Goal: Task Accomplishment & Management: Use online tool/utility

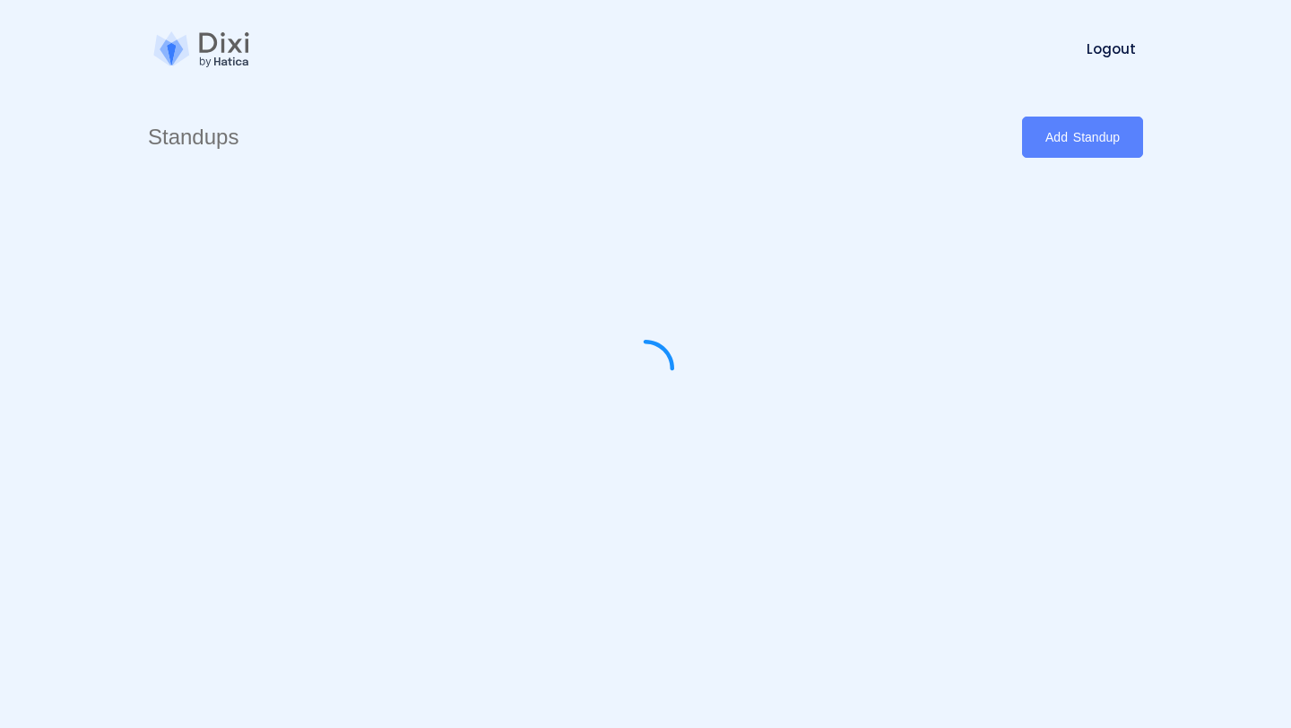
click at [1220, 40] on nav "Home How it Works! Pricing FAQs Blog Logout Dashboard" at bounding box center [645, 49] width 1291 height 98
click at [1197, 107] on section "Standups Add Standup" at bounding box center [645, 321] width 1291 height 642
click at [789, 201] on div at bounding box center [645, 368] width 995 height 403
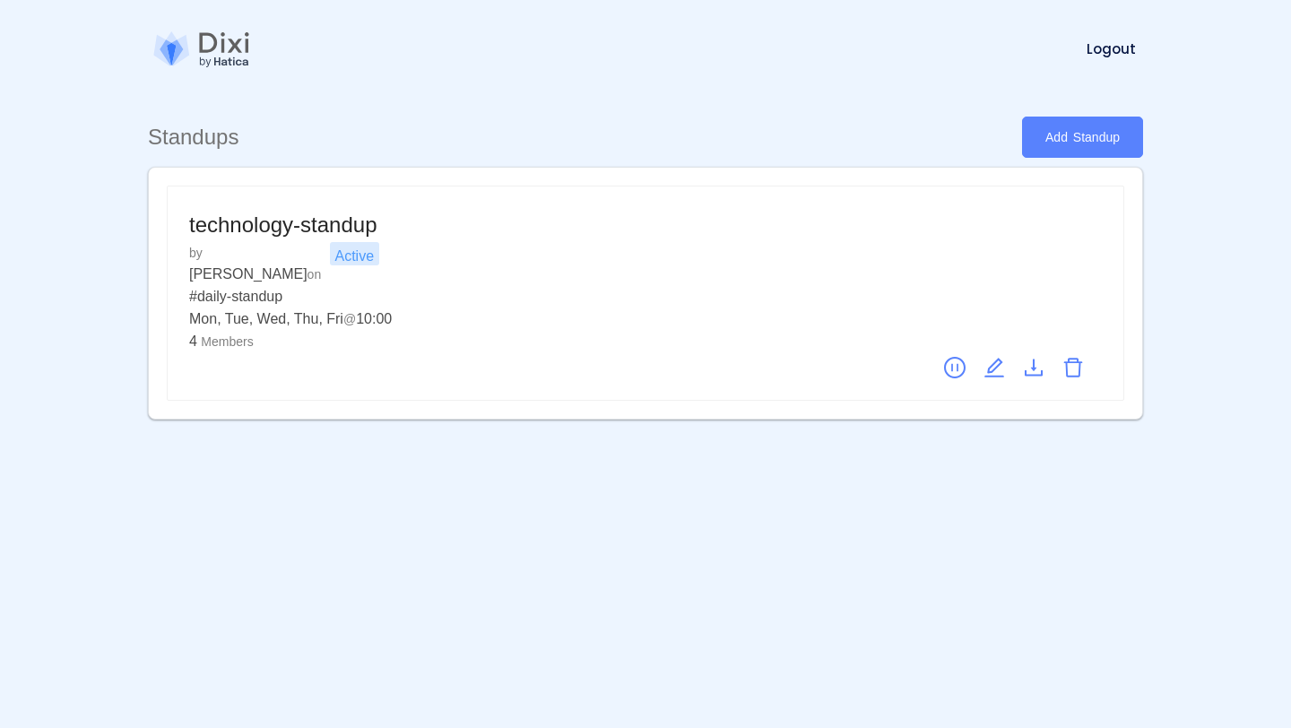
click at [847, 73] on div "Home How it Works! Pricing FAQs Blog Logout Dashboard" at bounding box center [706, 48] width 873 height 83
click at [1272, 59] on nav "Home How it Works! Pricing FAQs Blog Logout Dashboard" at bounding box center [645, 49] width 1291 height 98
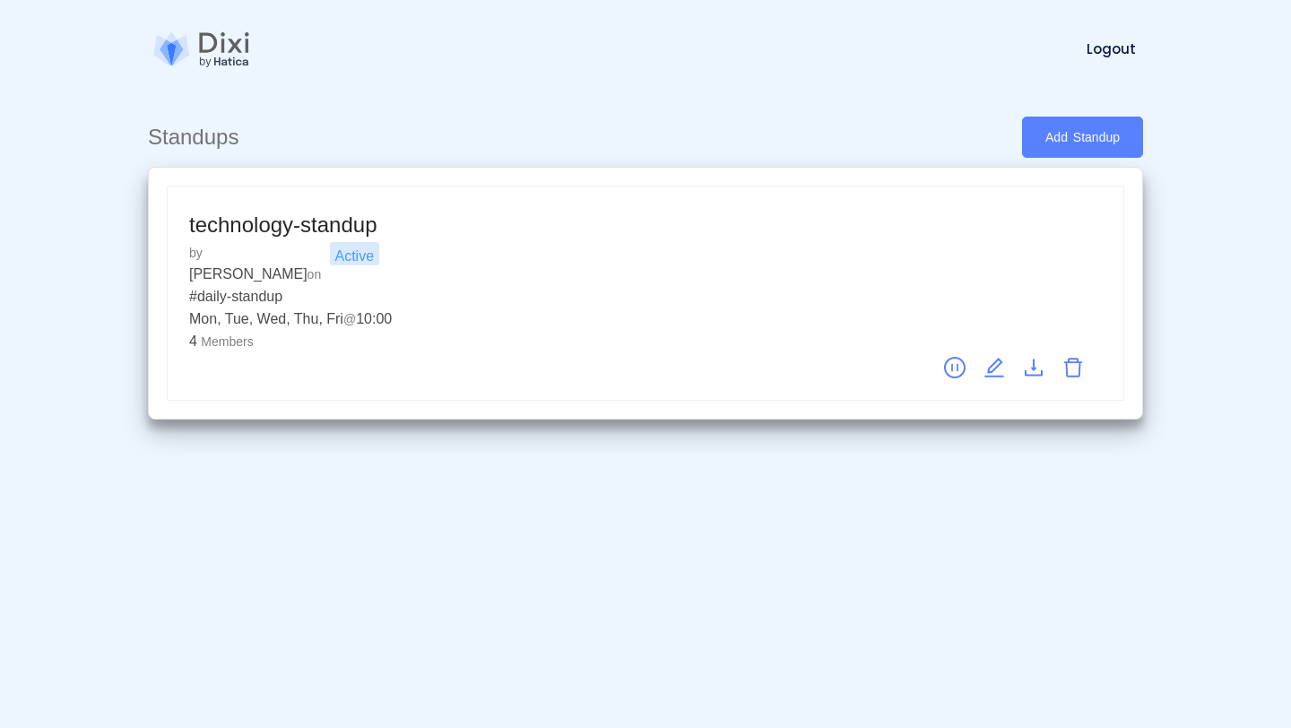
click at [648, 307] on div "Mon, Tue, Wed, Thu, Fri @ 10:00" at bounding box center [645, 318] width 912 height 22
click at [1038, 357] on icon "download" at bounding box center [1034, 368] width 22 height 22
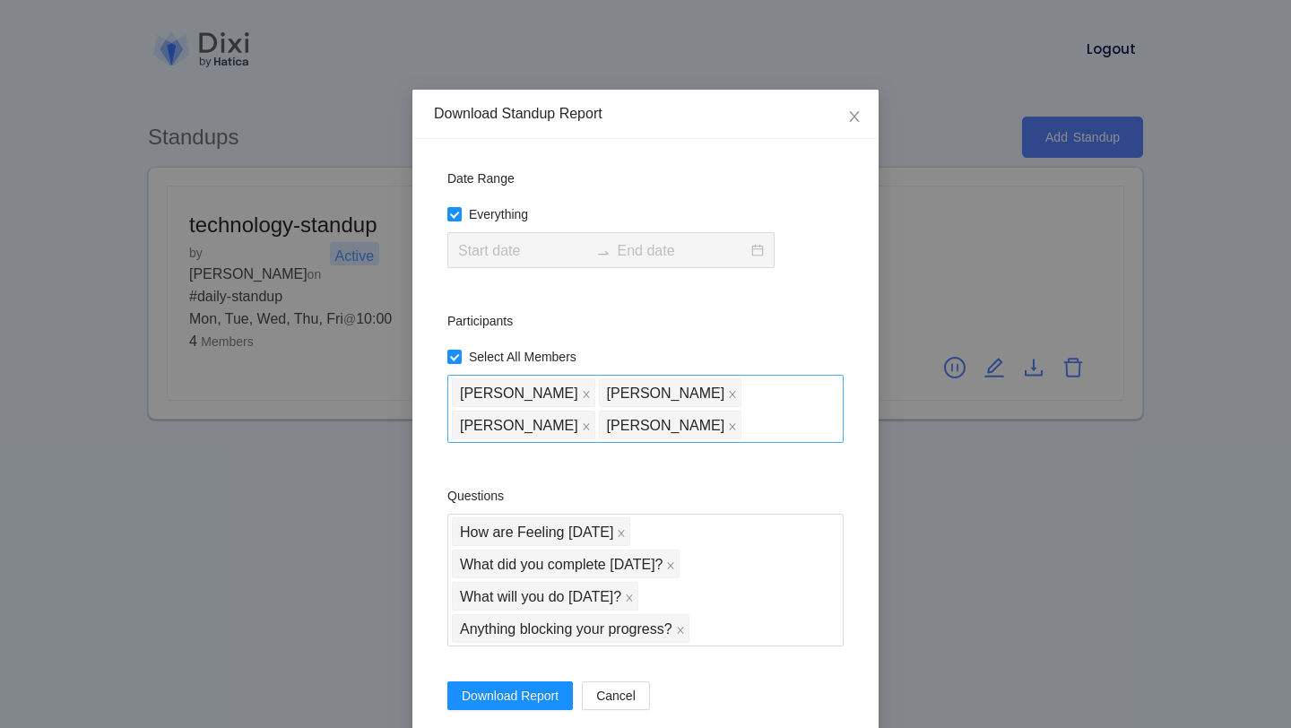
scroll to position [44, 0]
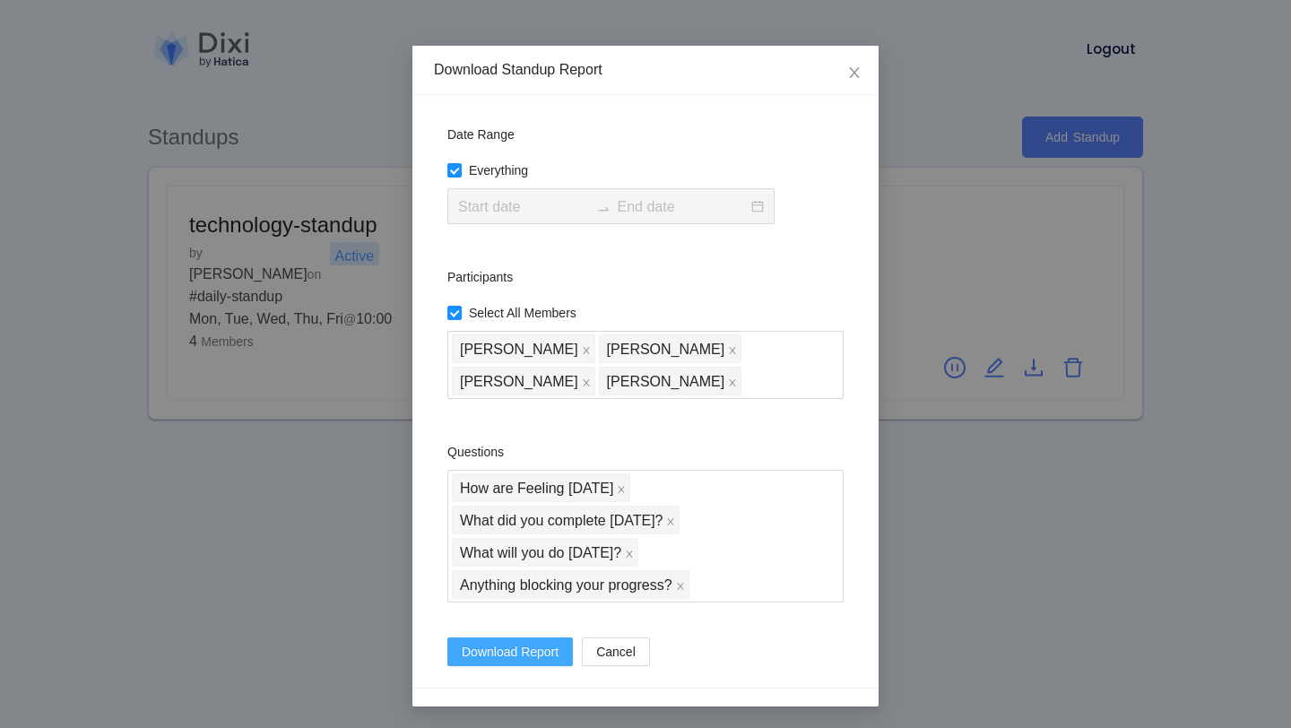
click at [536, 657] on span "Download Report" at bounding box center [510, 652] width 97 height 20
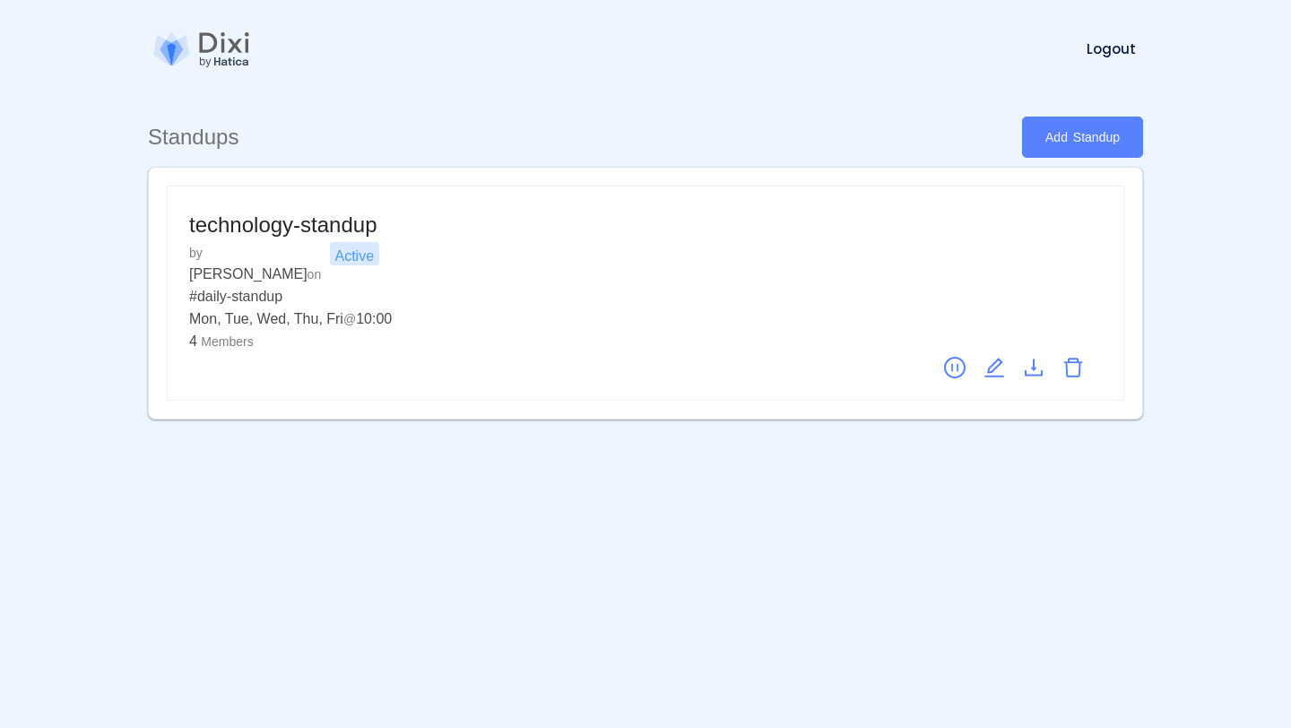
scroll to position [0, 0]
click at [866, 77] on div "Home How it Works! Pricing FAQs Blog Logout Dashboard" at bounding box center [706, 48] width 873 height 83
